Goal: Transaction & Acquisition: Purchase product/service

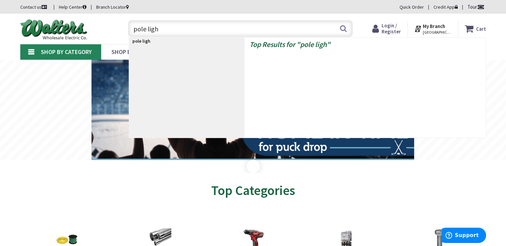
type input "pole light"
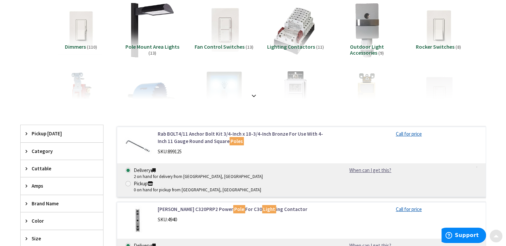
scroll to position [67, 0]
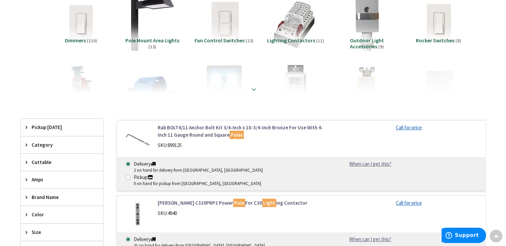
click at [254, 88] on strong at bounding box center [254, 89] width 8 height 7
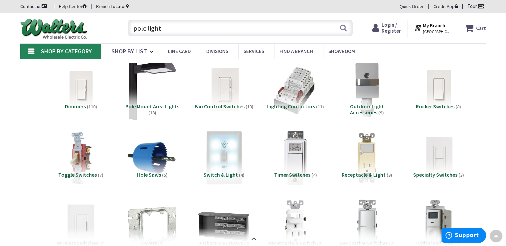
scroll to position [0, 0]
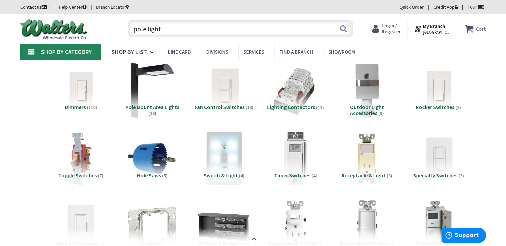
click at [150, 104] on span "Pole Mount Area Lights" at bounding box center [153, 107] width 54 height 7
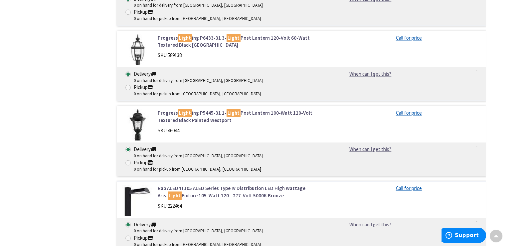
scroll to position [985, 0]
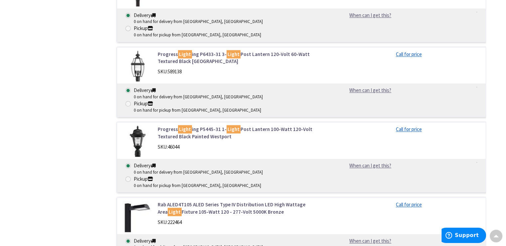
click at [184, 201] on link "Rab ALED4T105 ALED Series Type IV Distribution LED High Wattage Area Light Fixt…" at bounding box center [242, 208] width 169 height 14
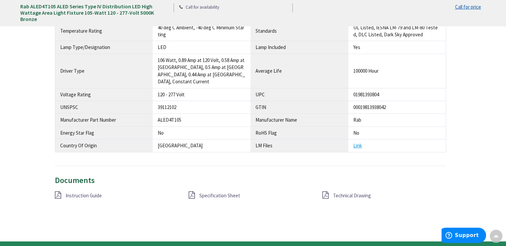
scroll to position [533, 0]
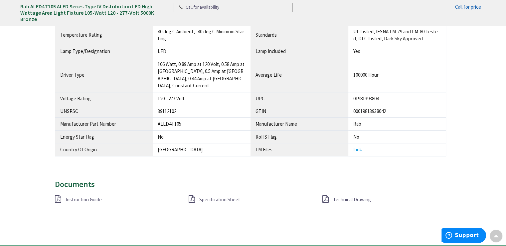
click at [216, 196] on span "Specification Sheet" at bounding box center [219, 199] width 41 height 6
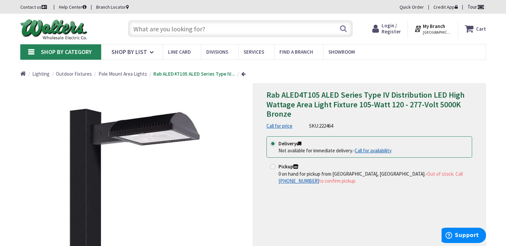
click at [174, 26] on input "text" at bounding box center [240, 28] width 225 height 17
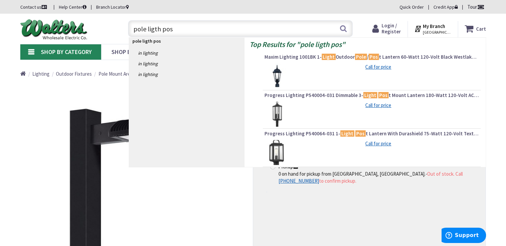
type input "pole ligth post"
